Goal: Task Accomplishment & Management: Use online tool/utility

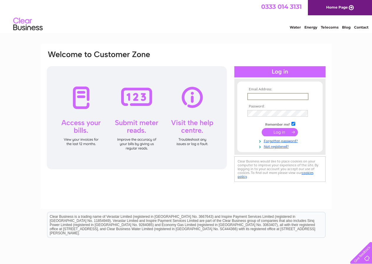
type input "info@mirrenps.com"
click at [262, 128] on input "submit" at bounding box center [280, 132] width 36 height 8
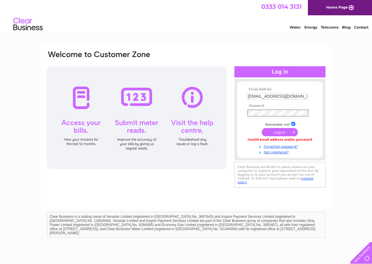
click at [293, 133] on input "submit" at bounding box center [280, 132] width 36 height 8
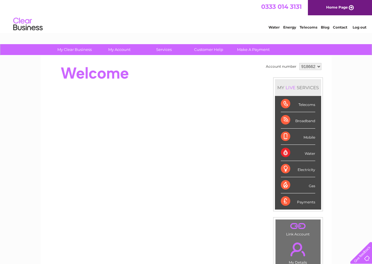
click at [317, 67] on select "918662 941414" at bounding box center [310, 66] width 22 height 7
select select "941414"
click at [299, 63] on select "918662 941414" at bounding box center [310, 66] width 22 height 7
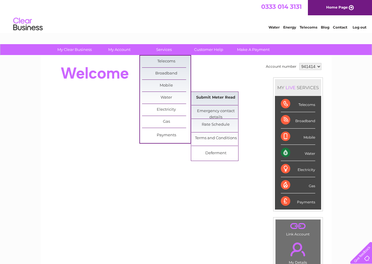
click at [214, 99] on link "Submit Meter Read" at bounding box center [215, 98] width 49 height 12
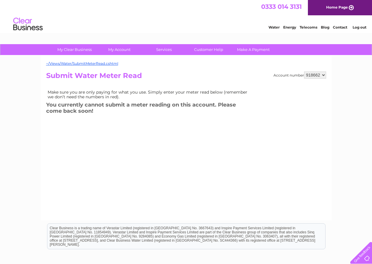
click at [323, 75] on select "918662 941414" at bounding box center [315, 74] width 22 height 7
select select "941414"
click at [304, 71] on select "918662 941414" at bounding box center [315, 74] width 22 height 7
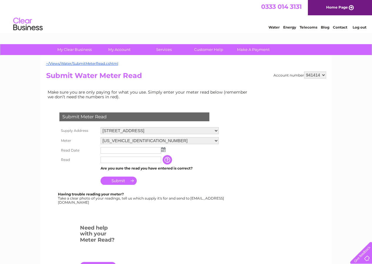
click at [163, 149] on img at bounding box center [163, 149] width 4 height 5
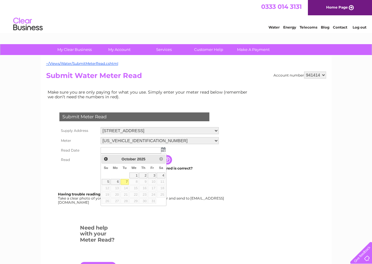
click at [126, 183] on link "7" at bounding box center [125, 182] width 8 height 6
type input "2025/10/07"
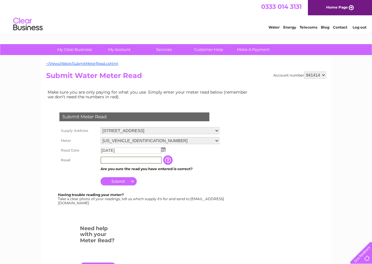
click at [109, 159] on input "text" at bounding box center [131, 159] width 61 height 7
type input "0110"
click at [116, 181] on input "Submit" at bounding box center [119, 180] width 36 height 8
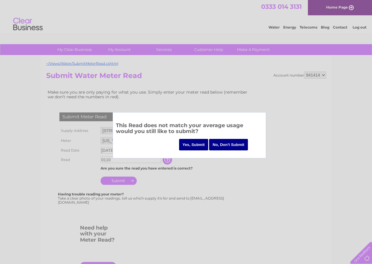
click at [186, 143] on input "Yes, Submit" at bounding box center [193, 144] width 29 height 11
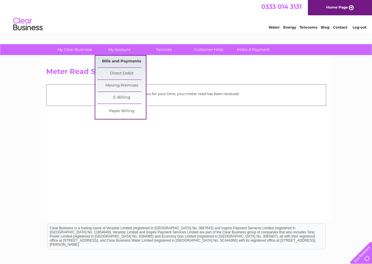
click at [126, 60] on link "Bills and Payments" at bounding box center [121, 62] width 49 height 12
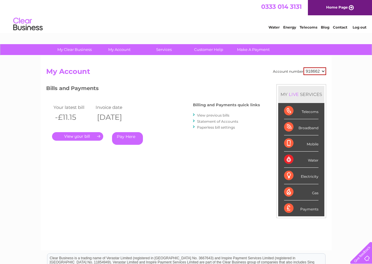
click at [322, 71] on select "918662 941414" at bounding box center [315, 71] width 23 height 8
select select "941414"
click at [304, 67] on select "918662 941414" at bounding box center [315, 71] width 23 height 8
click at [86, 137] on link "." at bounding box center [77, 136] width 51 height 9
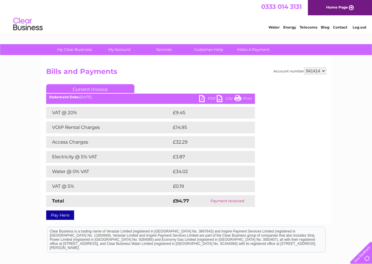
click at [202, 99] on link "PDF" at bounding box center [208, 99] width 18 height 9
